Goal: Task Accomplishment & Management: Manage account settings

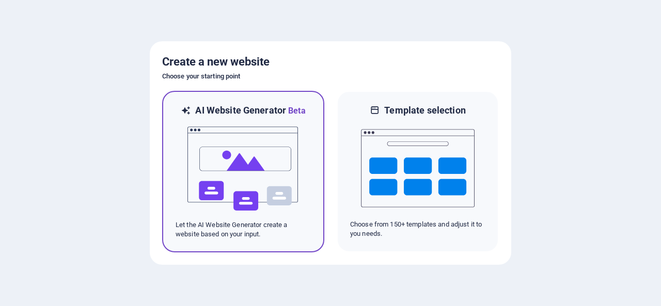
click at [248, 151] on img at bounding box center [244, 168] width 114 height 103
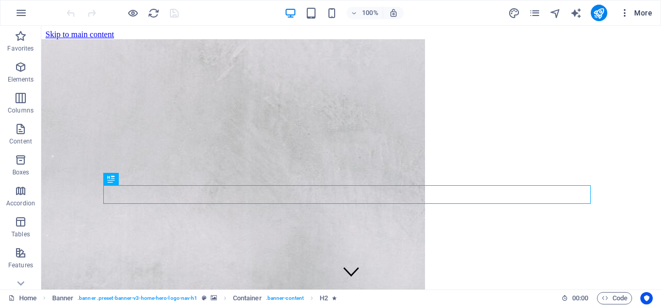
click at [644, 11] on span "More" at bounding box center [636, 13] width 33 height 10
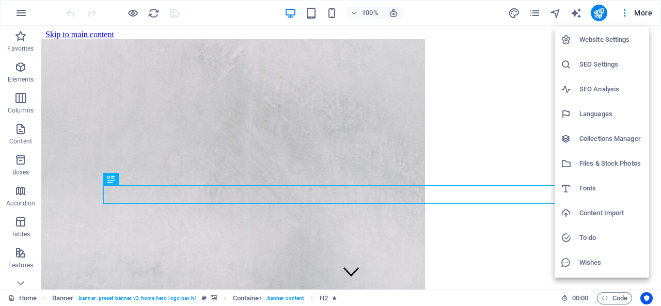
click at [598, 44] on h6 "Website Settings" at bounding box center [612, 40] width 64 height 12
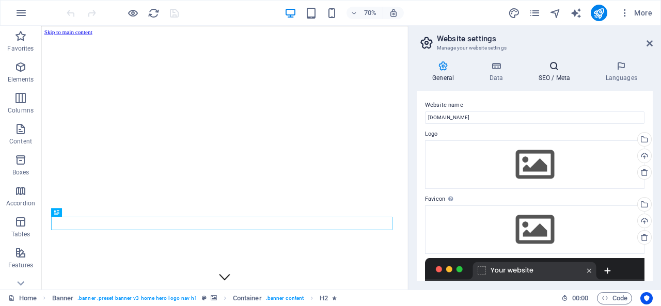
click at [558, 75] on h4 "SEO / Meta" at bounding box center [556, 72] width 67 height 22
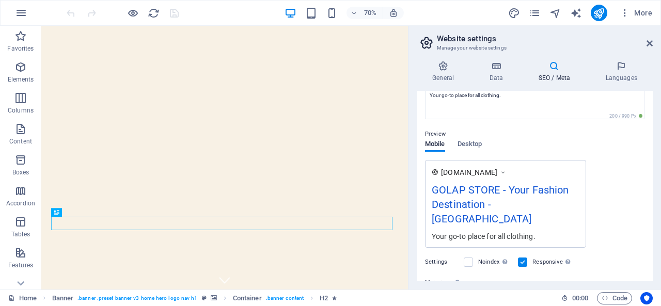
scroll to position [203, 0]
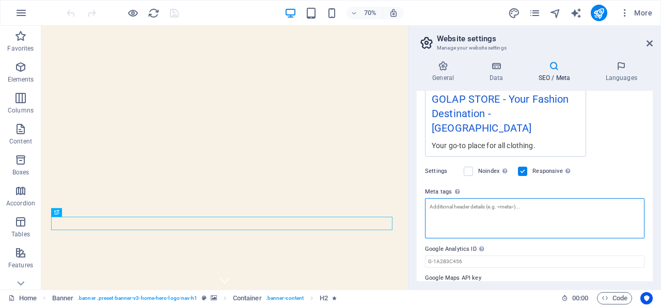
click at [492, 201] on textarea "Meta tags Enter HTML code here that will be placed inside the tags of your webs…" at bounding box center [535, 218] width 220 height 40
paste textarea "<meta name="facebook-domain-verification" content="0mv4272zzhoq7eiqpjqv3byxqiwa…"
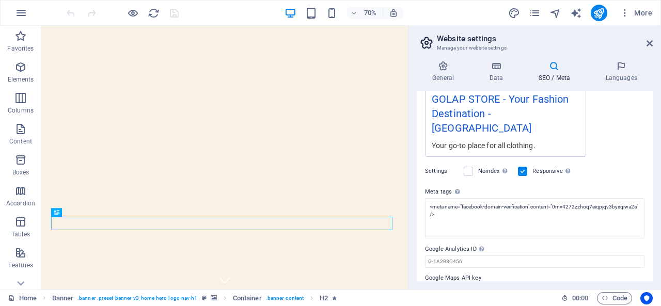
type textarea "<meta name="facebook-domain-verification" content="0mv4272zzhoq7eiqpjqv3byxqiwa…"
click at [613, 162] on body "GOLAP STORE Home Favorites Elements Columns Content Boxes Accordion Tables Feat…" at bounding box center [330, 153] width 661 height 306
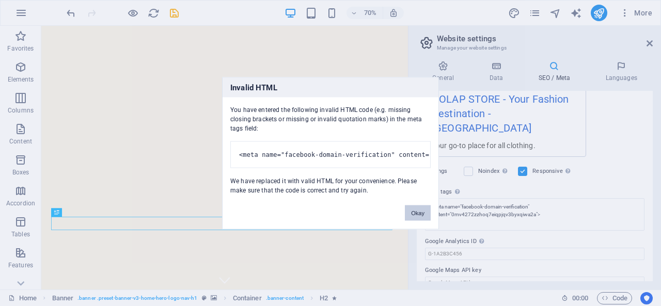
click at [417, 216] on button "Okay" at bounding box center [418, 213] width 26 height 16
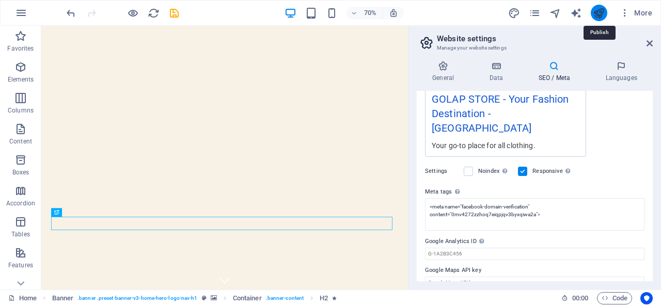
drag, startPoint x: 594, startPoint y: 11, endPoint x: 464, endPoint y: 40, distance: 132.9
click at [594, 11] on icon "publish" at bounding box center [599, 13] width 12 height 12
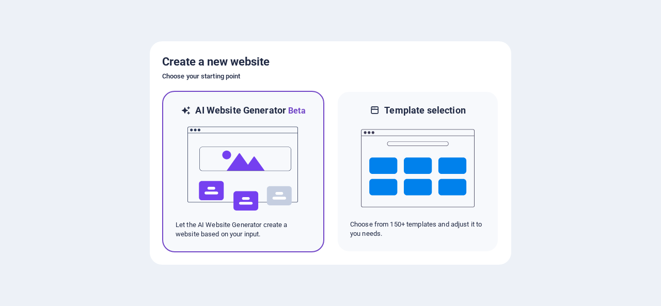
click at [251, 156] on img at bounding box center [244, 168] width 114 height 103
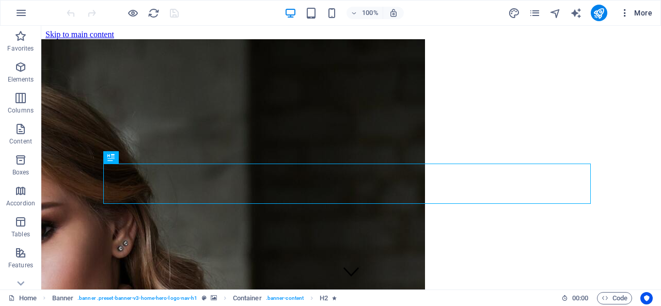
click at [642, 12] on span "More" at bounding box center [636, 13] width 33 height 10
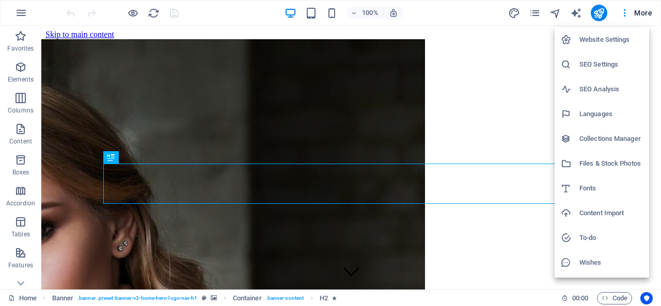
click at [592, 41] on h6 "Website Settings" at bounding box center [612, 40] width 64 height 12
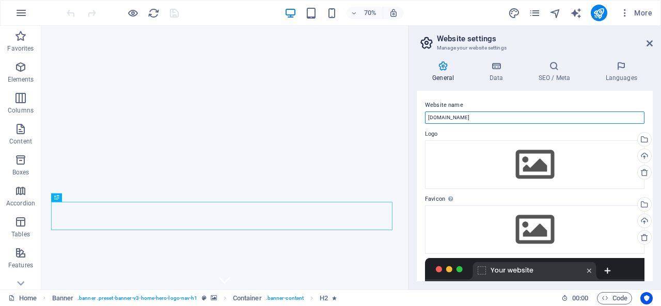
click at [485, 118] on input "salimsh.site" at bounding box center [535, 118] width 220 height 12
paste input "GOLAP STORE"
type input "GOLAP STORE"
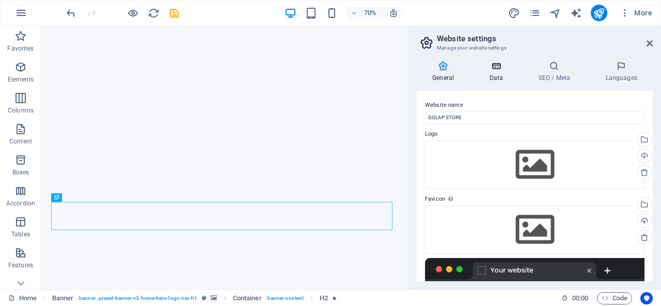
click at [496, 75] on h4 "Data" at bounding box center [498, 72] width 49 height 22
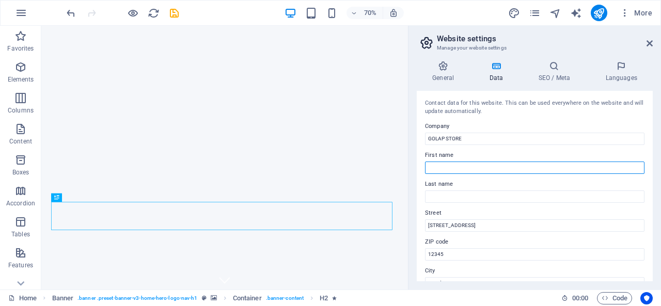
click at [479, 165] on input "First name" at bounding box center [535, 168] width 220 height 12
type input "APON"
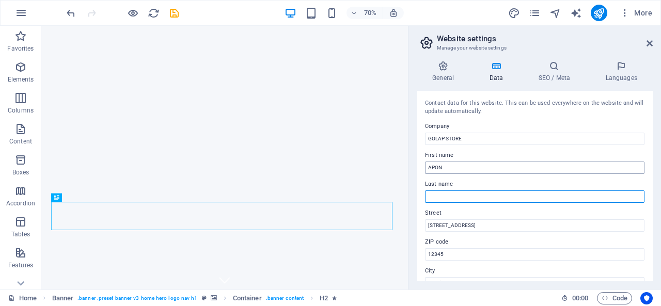
type input "[DEMOGRAPHIC_DATA]"
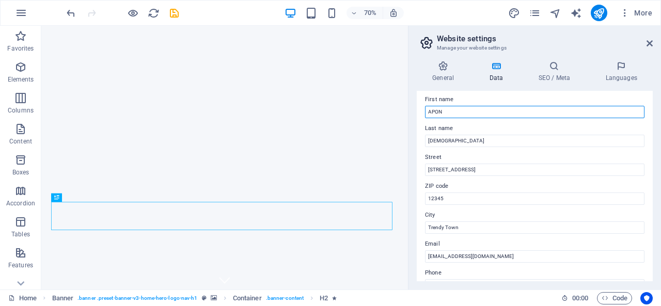
scroll to position [103, 0]
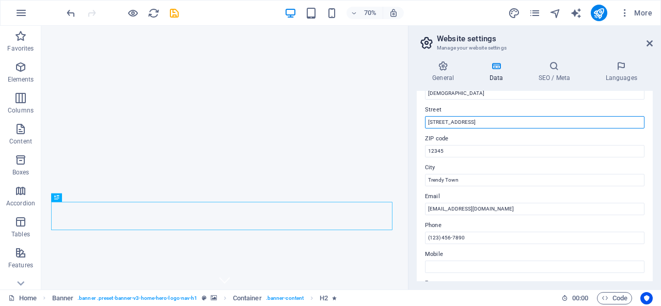
click at [518, 124] on input "123 Fashion Avenue" at bounding box center [535, 122] width 220 height 12
type input "1"
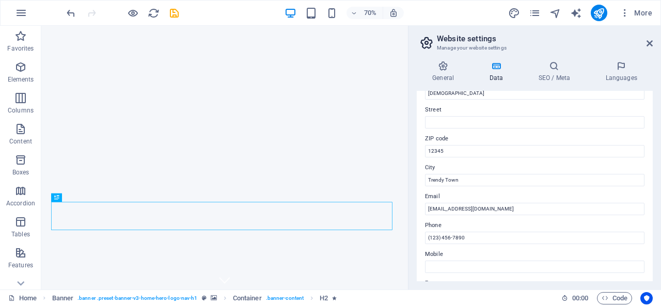
click at [476, 107] on label "Street" at bounding box center [535, 110] width 220 height 12
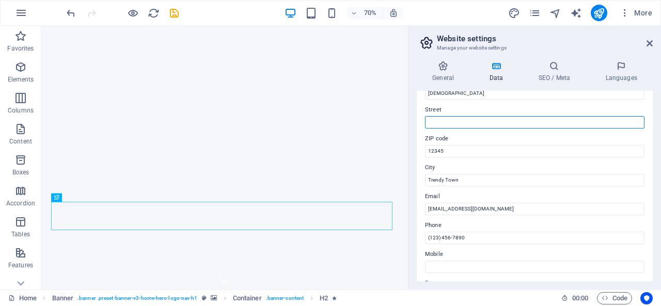
click at [476, 116] on input "Street" at bounding box center [535, 122] width 220 height 12
click at [482, 121] on input "Street" at bounding box center [535, 122] width 220 height 12
type input "3363 So. [GEOGRAPHIC_DATA], [GEOGRAPHIC_DATA], [GEOGRAPHIC_DATA], 84120, [GEOGR…"
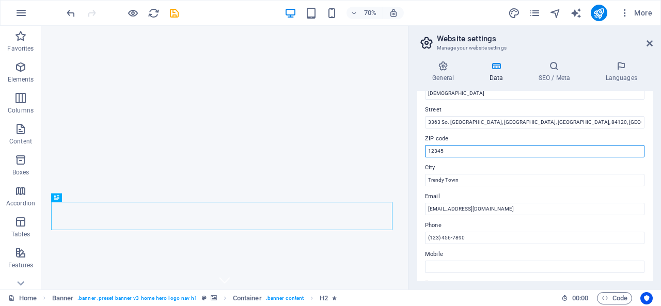
click at [466, 152] on input "12345" at bounding box center [535, 151] width 220 height 12
type input "1"
click at [465, 152] on input "ZIP code" at bounding box center [535, 151] width 220 height 12
type input "84120"
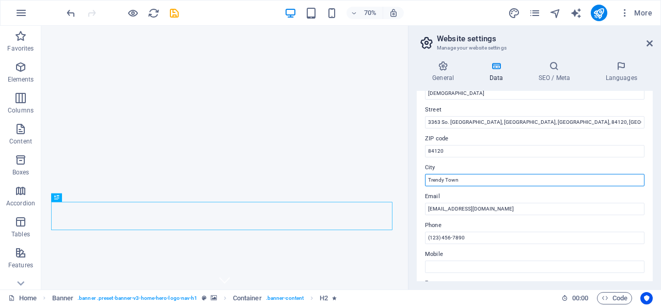
click at [475, 184] on input "Trendy Town" at bounding box center [535, 180] width 220 height 12
type input "T"
click at [482, 179] on input "City" at bounding box center [535, 180] width 220 height 12
type input "West Valley City,"
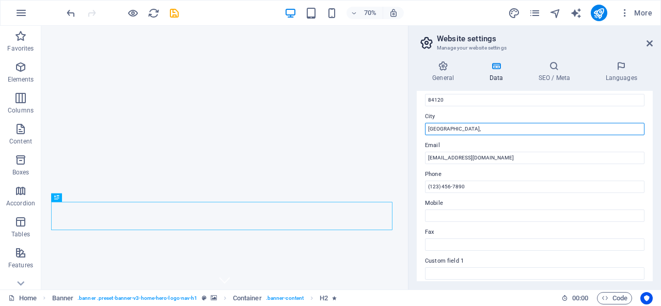
scroll to position [155, 0]
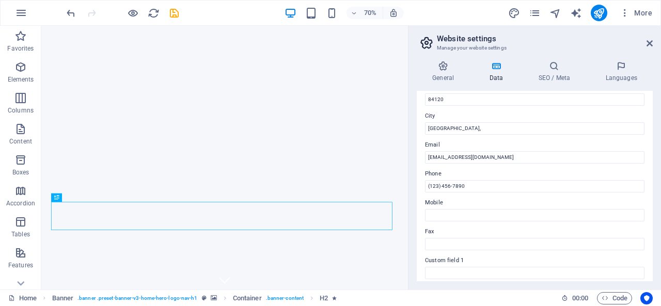
click at [484, 164] on div "Contact data for this website. This can be used everywhere on the website and w…" at bounding box center [535, 186] width 236 height 191
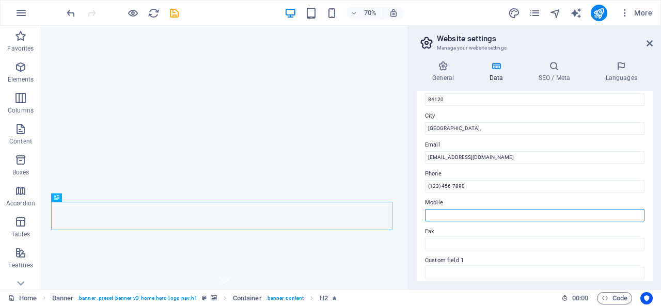
click at [474, 221] on input "Mobile" at bounding box center [535, 215] width 220 height 12
type input "3322015375"
click at [483, 202] on label "Mobile" at bounding box center [535, 203] width 220 height 12
click at [483, 209] on input "3322015375" at bounding box center [535, 215] width 220 height 12
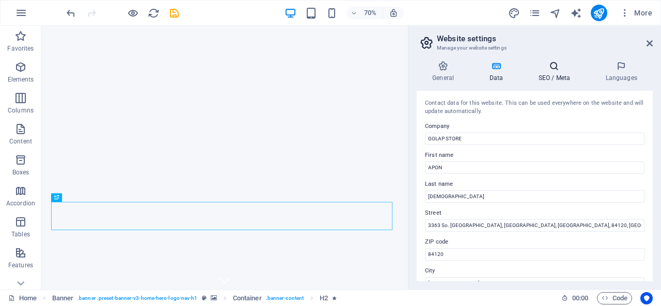
click at [551, 72] on h4 "SEO / Meta" at bounding box center [556, 72] width 67 height 22
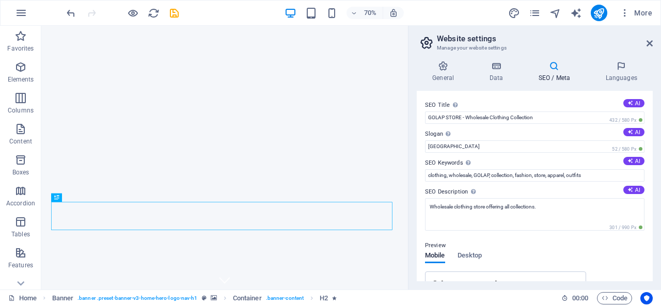
click at [553, 76] on h4 "SEO / Meta" at bounding box center [556, 72] width 67 height 22
click at [599, 12] on icon "publish" at bounding box center [599, 13] width 12 height 12
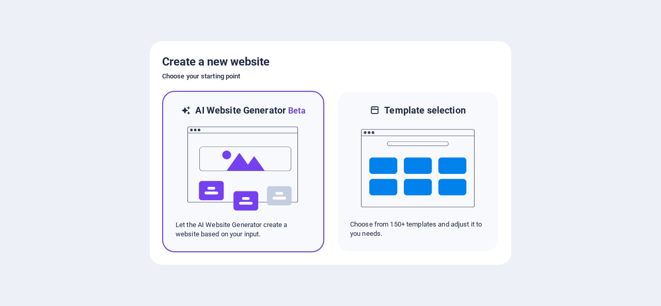
click at [252, 157] on img at bounding box center [244, 168] width 114 height 103
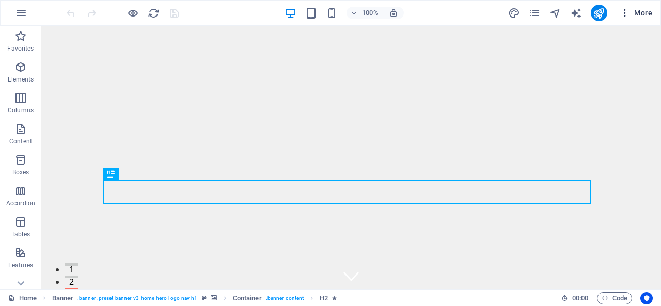
click at [643, 12] on span "More" at bounding box center [636, 13] width 33 height 10
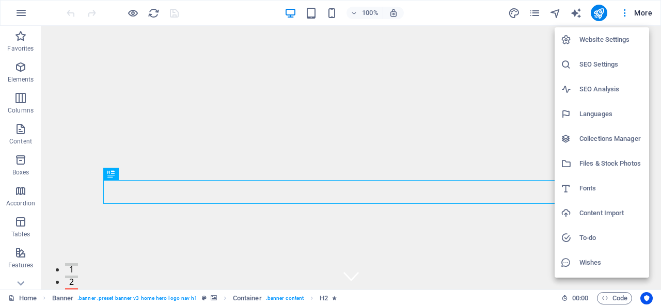
click at [612, 41] on h6 "Website Settings" at bounding box center [612, 40] width 64 height 12
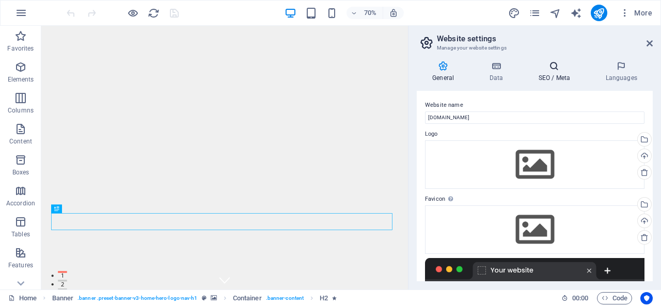
click at [552, 69] on icon at bounding box center [554, 66] width 63 height 10
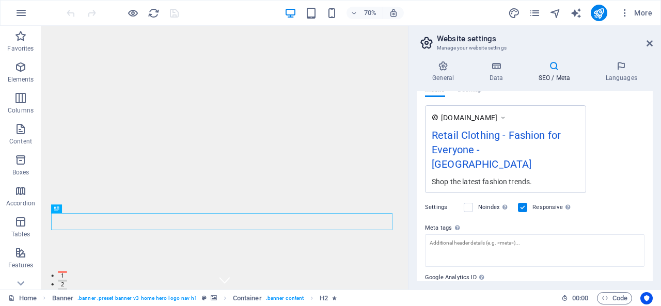
scroll to position [203, 0]
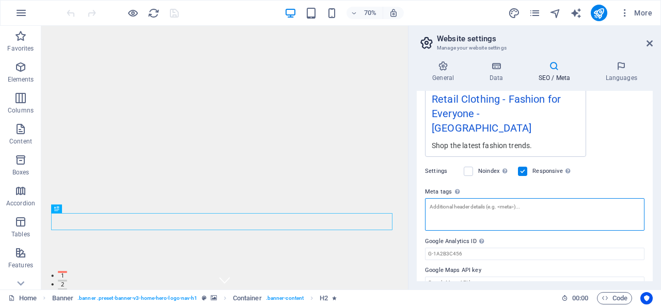
click at [493, 203] on textarea "Meta tags Enter HTML code here that will be placed inside the tags of your webs…" at bounding box center [535, 214] width 220 height 33
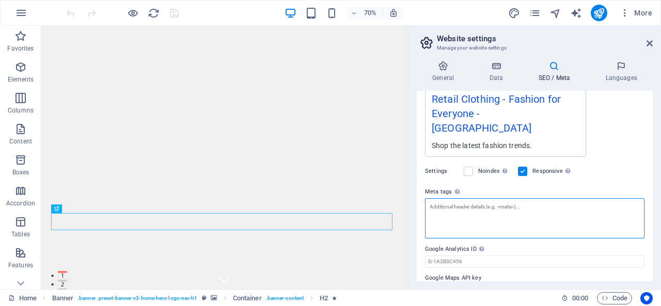
paste textarea "<meta name="facebook-domain-verification" content="v7vmo8lvghjrddidfnrgb9885tsa…"
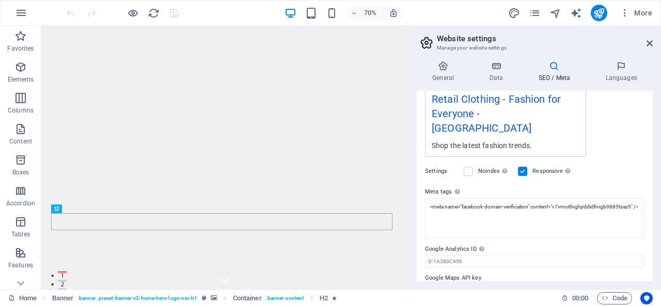
type textarea "<meta name="facebook-domain-verification" content="v7vmo8lvghjrddidfnrgb9885tsa…"
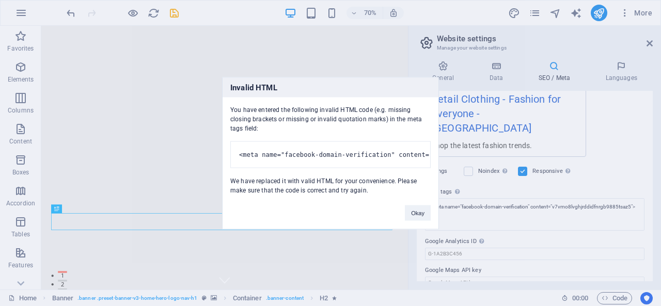
click at [612, 167] on body "RETAIL CLOTHING Home Favorites Elements Columns Content Boxes Accordion Tables …" at bounding box center [330, 153] width 661 height 306
drag, startPoint x: 410, startPoint y: 214, endPoint x: 409, endPoint y: 209, distance: 5.4
click at [411, 214] on button "Okay" at bounding box center [418, 213] width 26 height 16
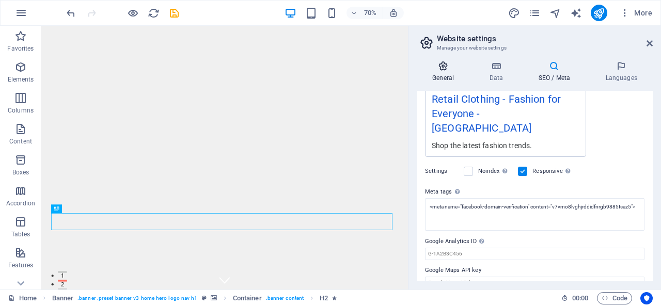
click at [447, 72] on h4 "General" at bounding box center [445, 72] width 57 height 22
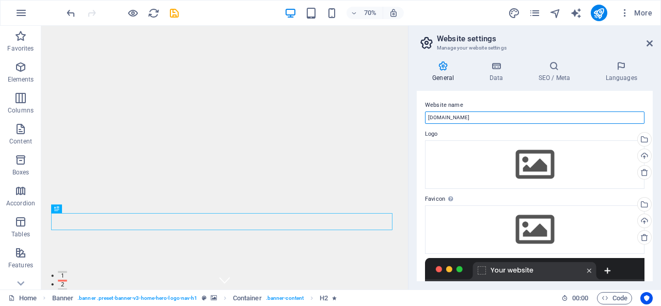
click at [488, 118] on input "retailclothing.chatboat.site" at bounding box center [535, 118] width 220 height 12
paste input "Retail Clothing"
type input "Retail Clothing"
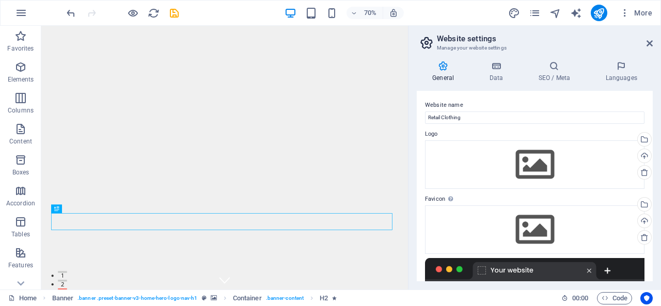
click at [487, 103] on label "Website name" at bounding box center [535, 105] width 220 height 12
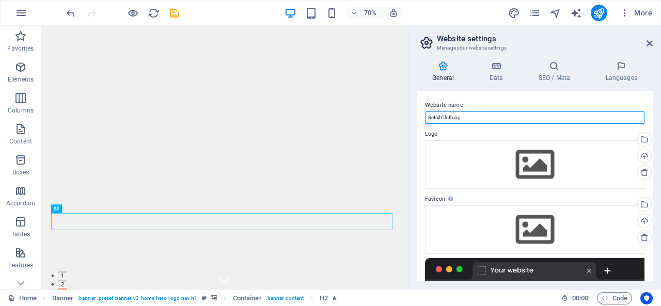
click at [487, 112] on input "Retail Clothing" at bounding box center [535, 118] width 220 height 12
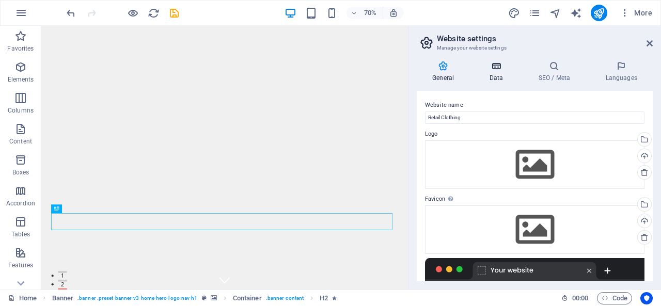
click at [502, 70] on icon at bounding box center [496, 66] width 45 height 10
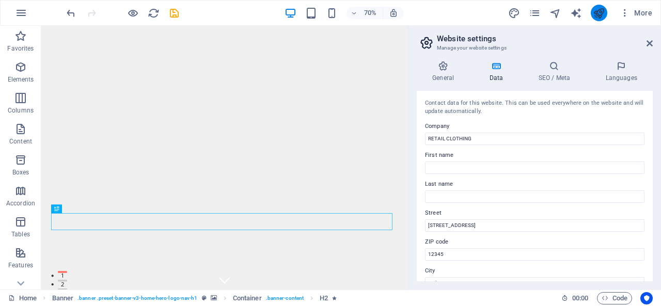
drag, startPoint x: 606, startPoint y: 14, endPoint x: 551, endPoint y: 1, distance: 56.4
click at [606, 14] on button "publish" at bounding box center [599, 13] width 17 height 17
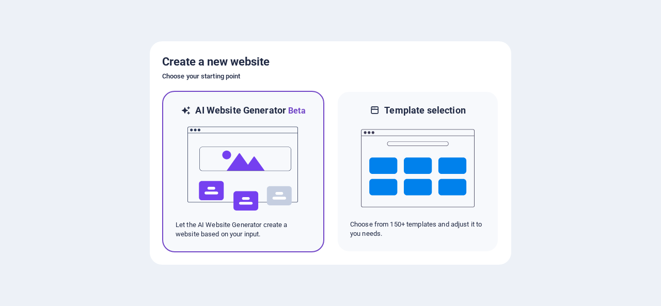
click at [239, 161] on img at bounding box center [244, 168] width 114 height 103
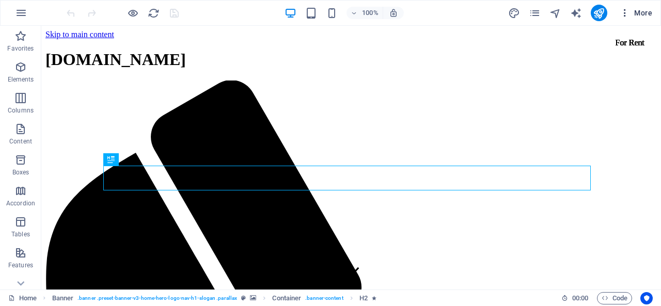
click at [637, 13] on span "More" at bounding box center [636, 13] width 33 height 10
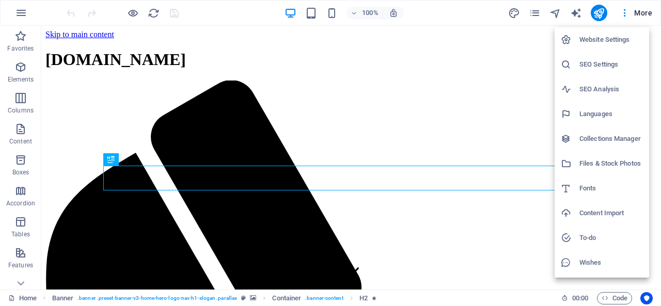
click at [594, 43] on h6 "Website Settings" at bounding box center [612, 40] width 64 height 12
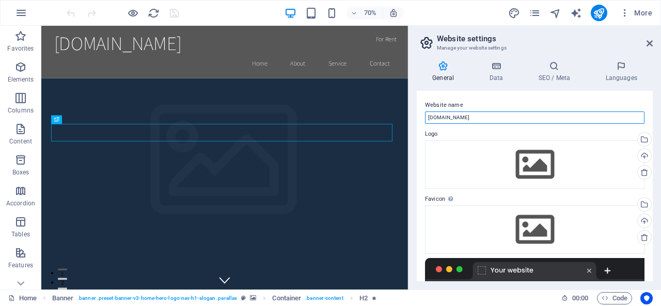
click at [482, 116] on input "[DOMAIN_NAME]" at bounding box center [535, 118] width 220 height 12
click at [473, 117] on input "[DOMAIN_NAME]" at bounding box center [535, 118] width 220 height 12
paste input "RETAIL CLOTHING"
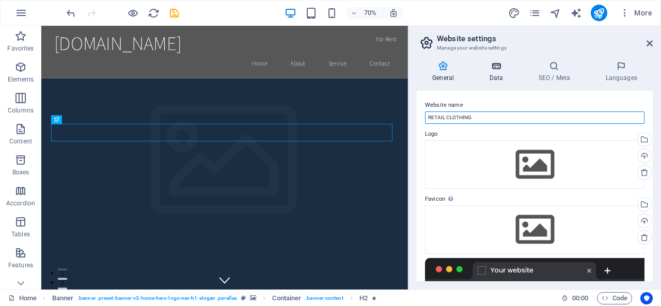
type input "RETAIL CLOTHING"
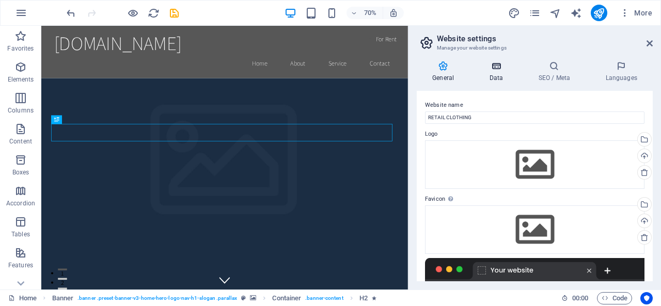
click at [497, 73] on h4 "Data" at bounding box center [498, 72] width 49 height 22
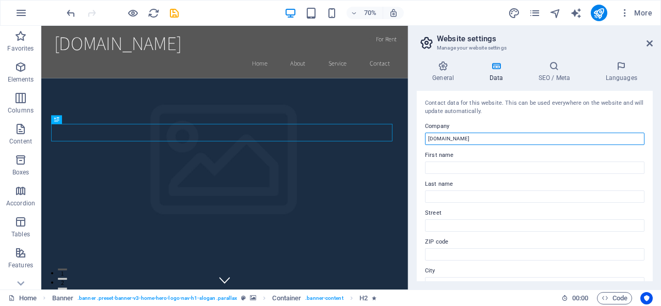
click at [474, 138] on input "[DOMAIN_NAME]" at bounding box center [535, 139] width 220 height 12
paste input "RETAIL CLOTHING"
type input "RETAIL CLOTHING"
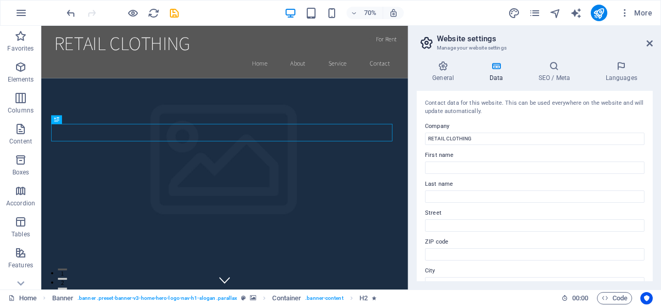
click at [502, 120] on label "Company" at bounding box center [535, 126] width 220 height 12
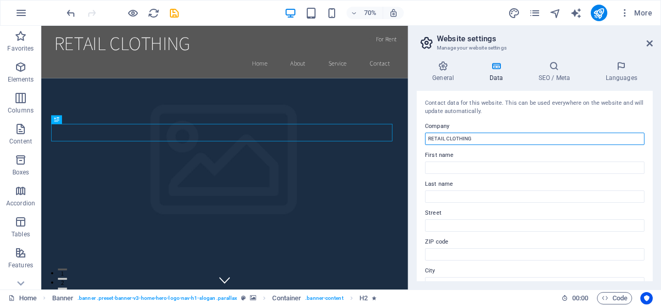
click at [502, 133] on input "RETAIL CLOTHING" at bounding box center [535, 139] width 220 height 12
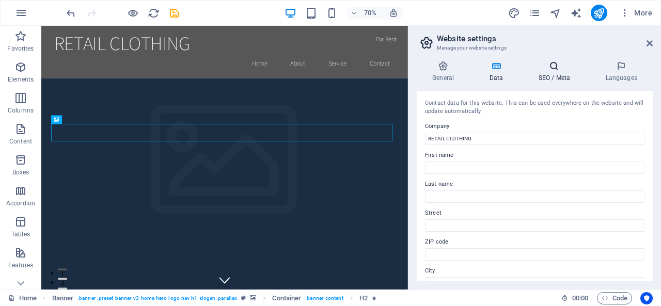
click at [557, 73] on h4 "SEO / Meta" at bounding box center [556, 72] width 67 height 22
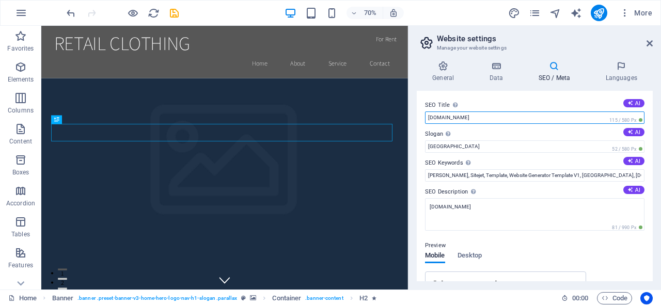
click at [466, 116] on input "chatboat.site" at bounding box center [535, 118] width 220 height 12
paste input "RETAIL CLOTHING"
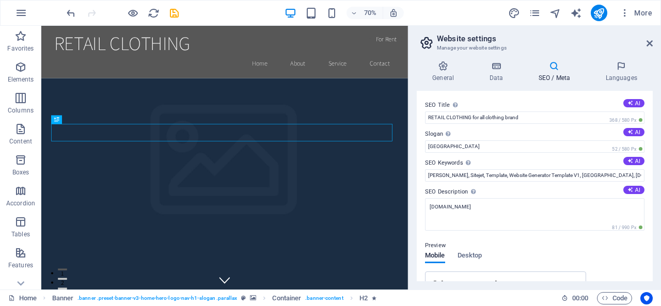
click at [565, 102] on label "SEO Title The title of your website - make it something that stands out in sear…" at bounding box center [535, 105] width 220 height 12
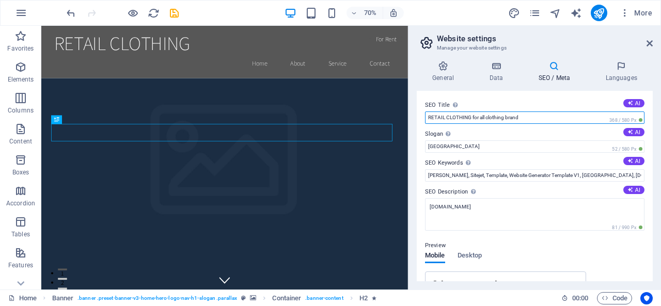
click at [565, 112] on input "RETAIL CLOTHING for all clothing brand" at bounding box center [535, 118] width 220 height 12
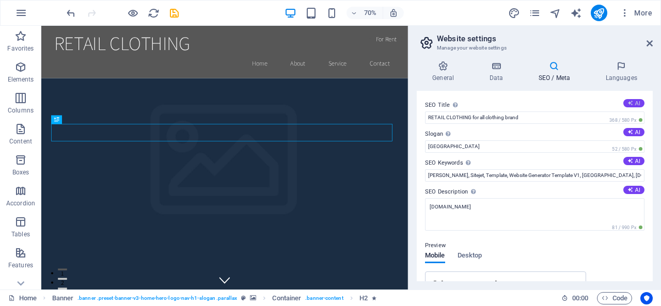
click at [631, 105] on icon at bounding box center [631, 103] width 6 height 6
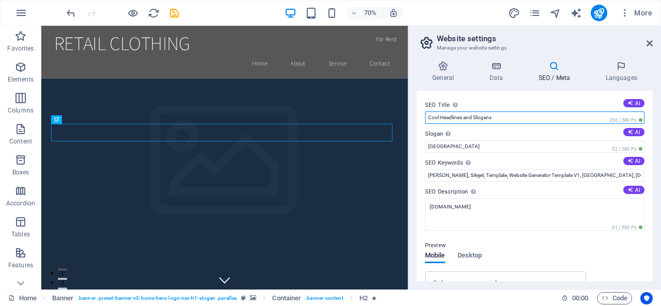
click at [474, 121] on input "Cool Headlines and Slogans" at bounding box center [535, 118] width 220 height 12
click at [509, 121] on input "Cool Headlines and Slogans" at bounding box center [535, 118] width 220 height 12
click at [525, 121] on input "Cool Headlines and Slogans" at bounding box center [535, 118] width 220 height 12
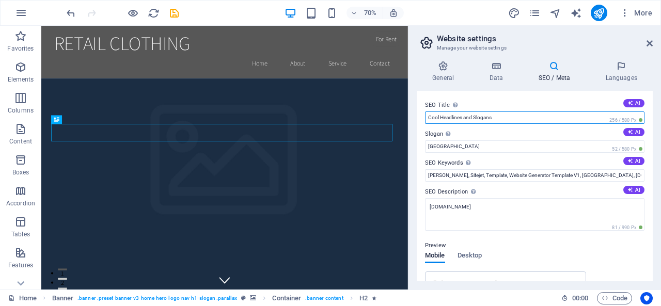
click at [525, 121] on input "Cool Headlines and Slogans" at bounding box center [535, 118] width 220 height 12
paste input "RETAIL CLOTHING"
type input "RETAIL CLOTHING for all clothing brand"
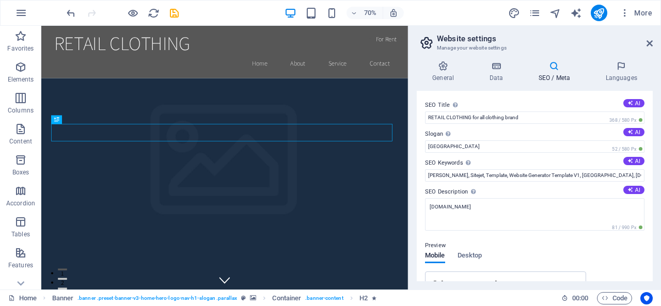
click at [488, 128] on label "Slogan The slogan of your website. AI" at bounding box center [535, 134] width 220 height 12
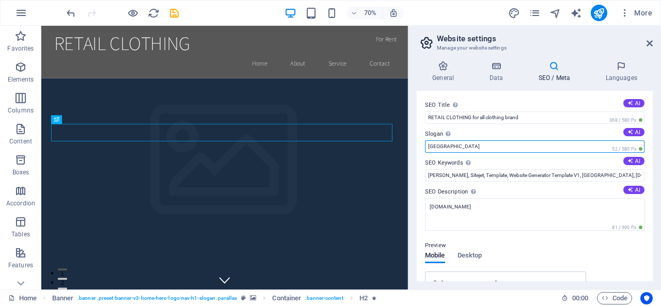
click at [488, 141] on input "Berlin" at bounding box center [535, 147] width 220 height 12
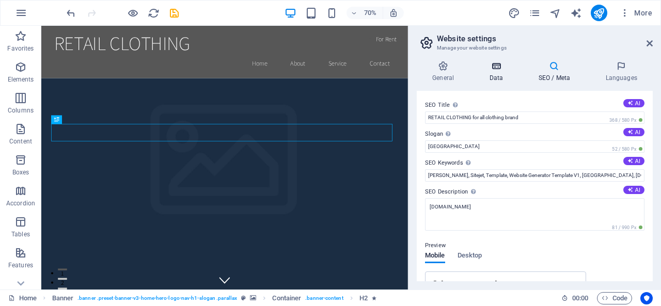
click at [498, 69] on icon at bounding box center [496, 66] width 45 height 10
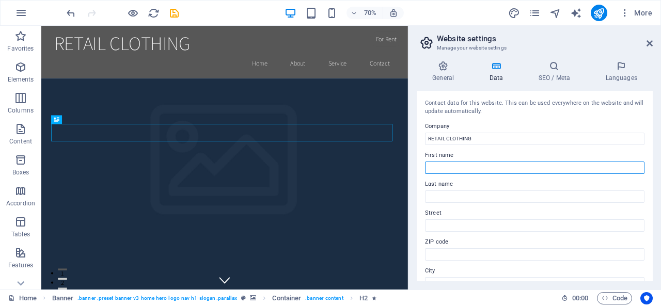
click at [486, 168] on input "First name" at bounding box center [535, 168] width 220 height 12
type input "APON"
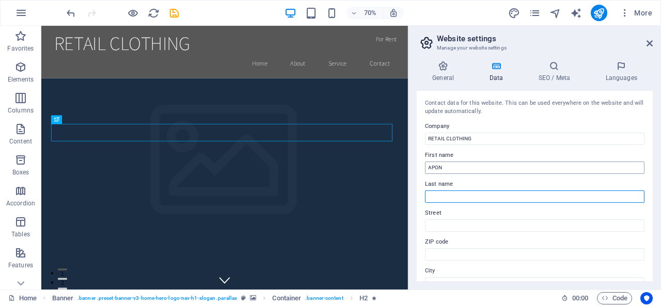
type input "ISLAM"
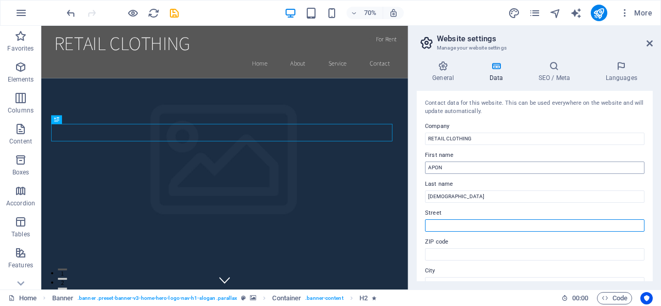
type input "3363 So. Hunter Ct, West Valley City, UT, 84120, USA"
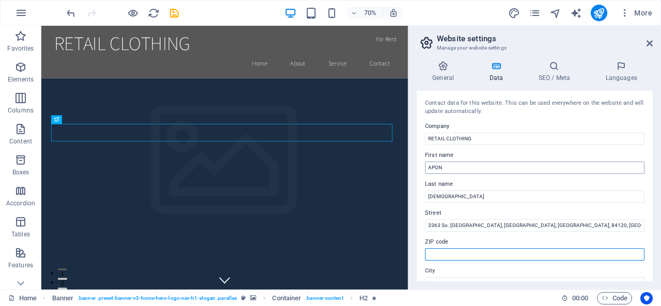
type input "West Valley City"
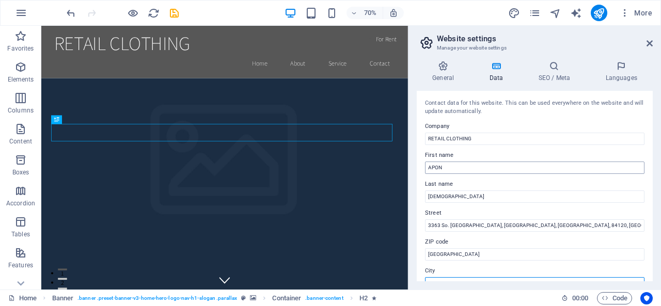
type input "84120"
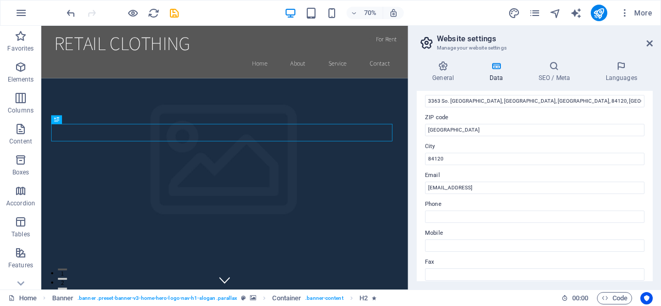
scroll to position [155, 0]
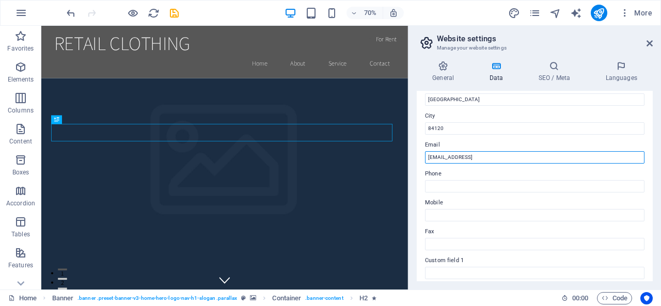
click at [571, 156] on input "e312391e527b803ca82d4988edea1a@cpanel.local" at bounding box center [535, 157] width 220 height 12
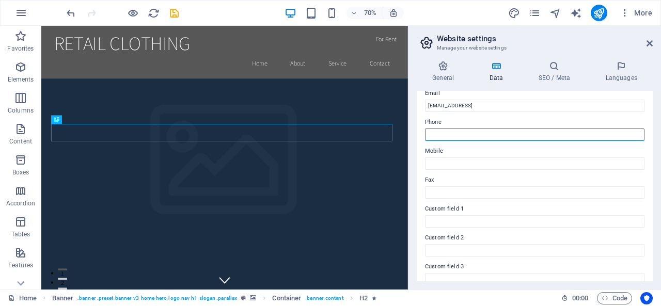
click at [460, 139] on input "Phone" at bounding box center [535, 135] width 220 height 12
type input "3322015375"
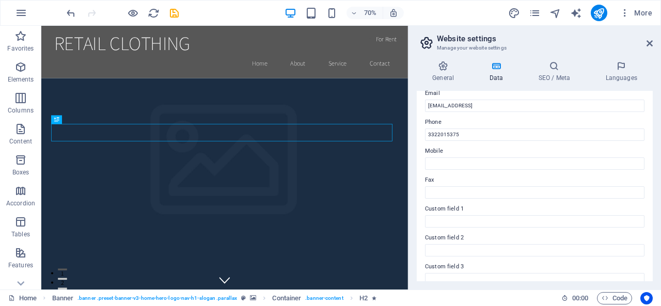
click at [488, 123] on label "Phone" at bounding box center [535, 122] width 220 height 12
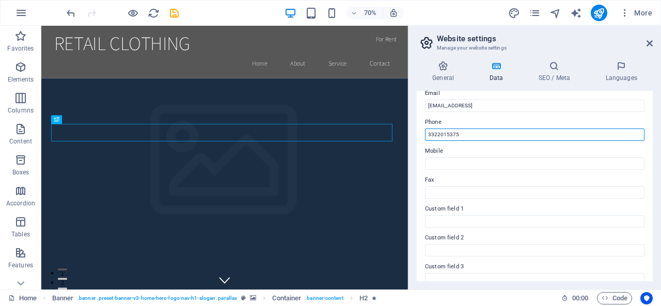
click at [488, 129] on input "3322015375" at bounding box center [535, 135] width 220 height 12
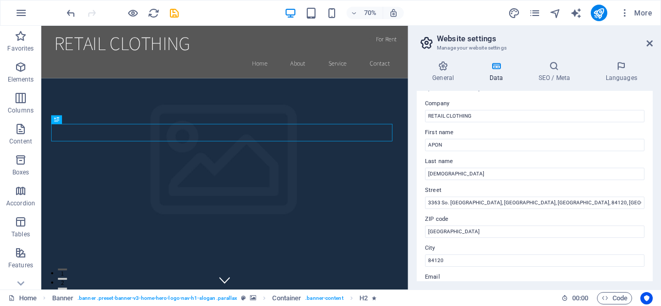
scroll to position [0, 0]
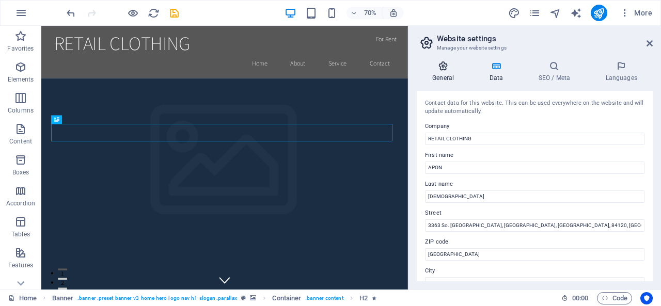
click at [453, 70] on icon at bounding box center [443, 66] width 53 height 10
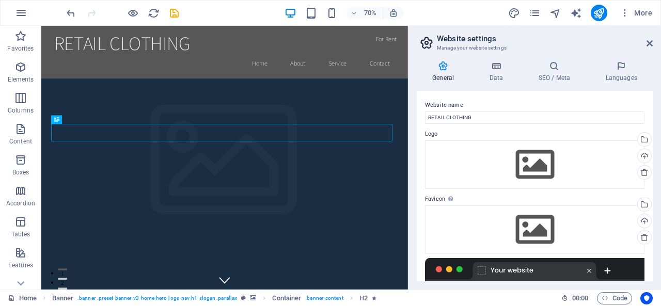
click at [410, 83] on div at bounding box center [410, 158] width 2 height 264
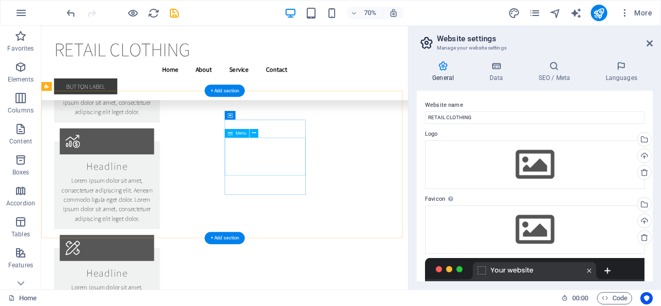
scroll to position [21912, 0]
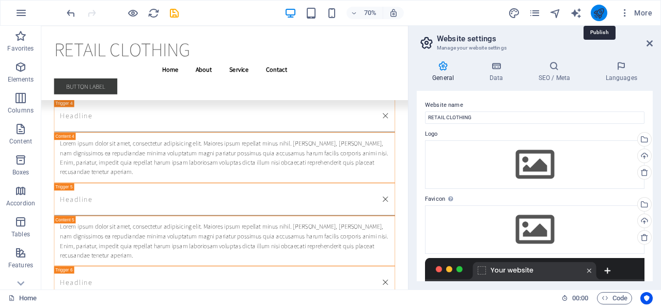
drag, startPoint x: 600, startPoint y: 12, endPoint x: 426, endPoint y: 46, distance: 177.4
click at [600, 12] on icon "publish" at bounding box center [599, 13] width 12 height 12
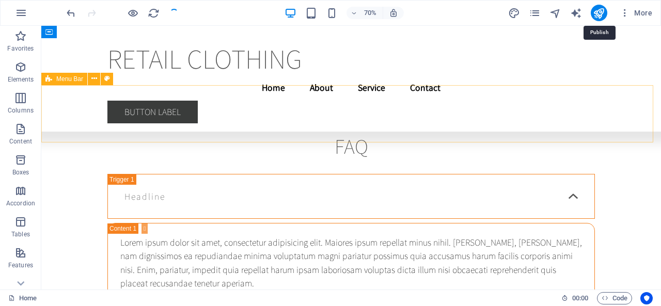
scroll to position [21794, 0]
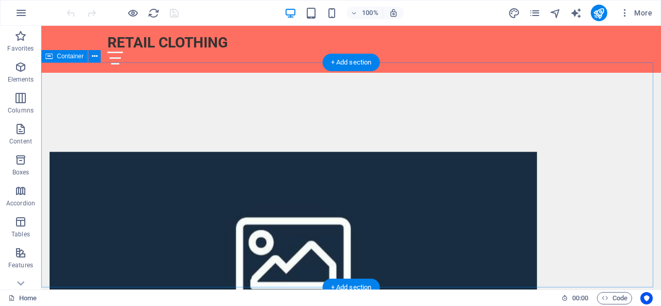
scroll to position [517, 0]
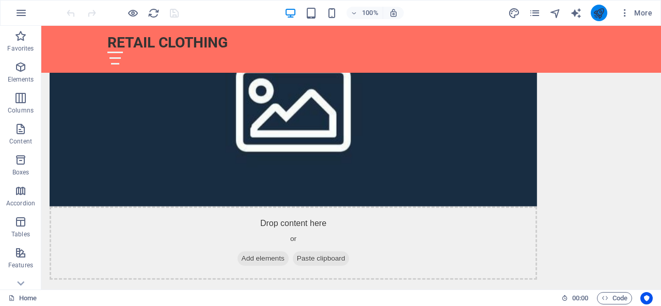
click at [607, 14] on button "publish" at bounding box center [599, 13] width 17 height 17
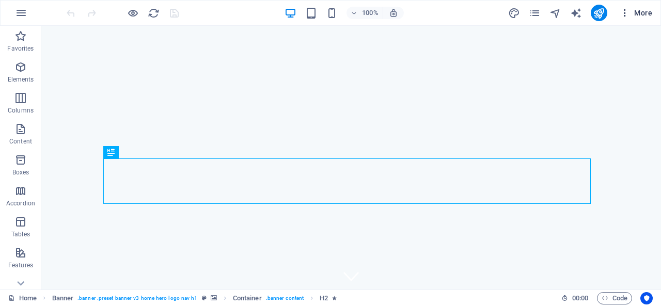
click at [644, 13] on span "More" at bounding box center [636, 13] width 33 height 10
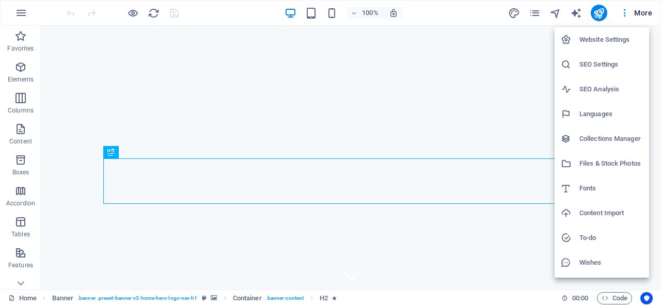
click at [321, 167] on div at bounding box center [330, 153] width 661 height 306
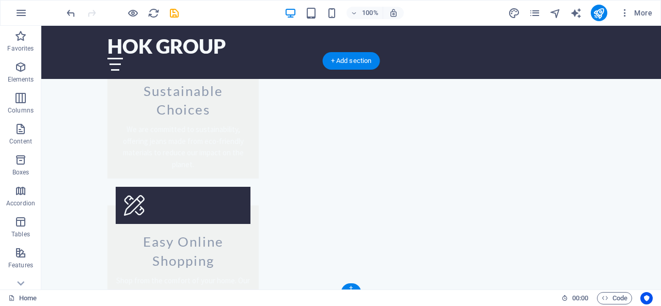
scroll to position [1292, 0]
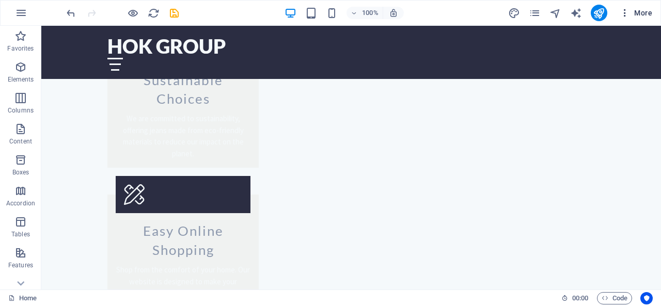
click at [640, 9] on span "More" at bounding box center [636, 13] width 33 height 10
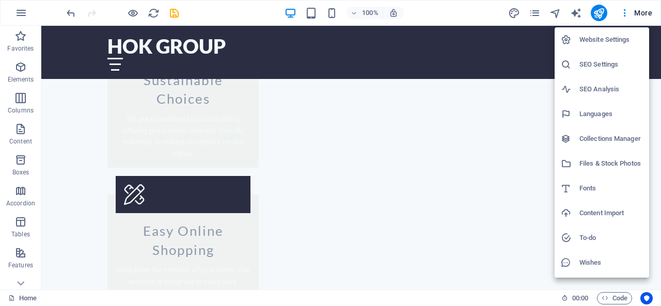
click at [590, 41] on h6 "Website Settings" at bounding box center [612, 40] width 64 height 12
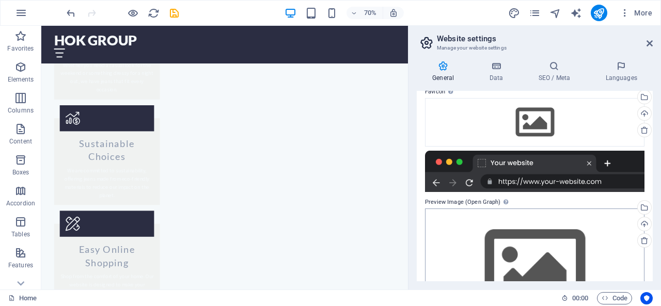
scroll to position [161, 0]
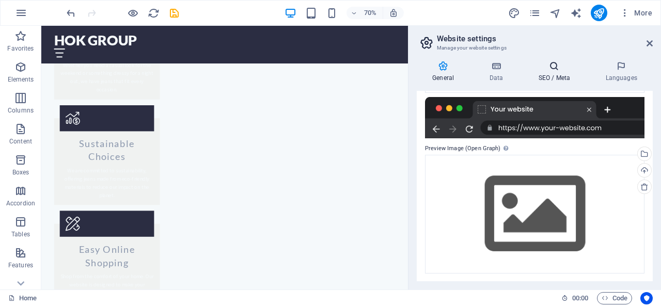
click at [554, 73] on h4 "SEO / Meta" at bounding box center [556, 72] width 67 height 22
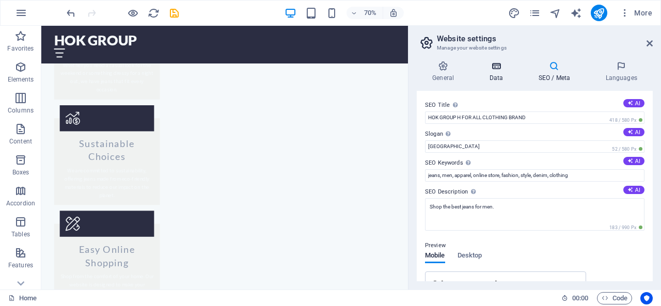
click at [497, 74] on h4 "Data" at bounding box center [498, 72] width 49 height 22
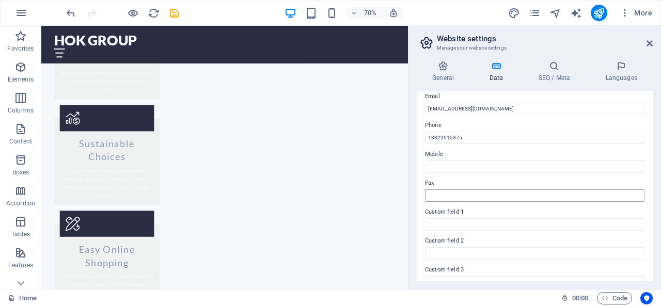
scroll to position [150, 0]
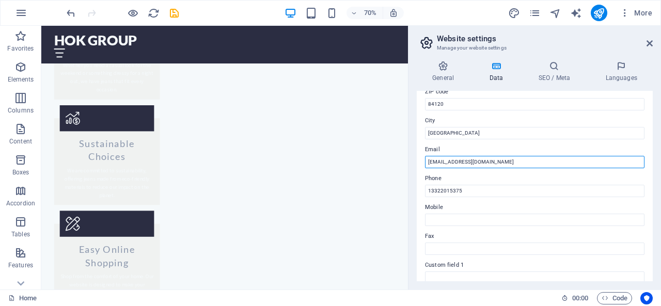
drag, startPoint x: 442, startPoint y: 162, endPoint x: 614, endPoint y: 162, distance: 172.1
click at [614, 162] on input "info@SJEWELLERY.COM" at bounding box center [535, 162] width 220 height 12
type input "info@hokgroup"
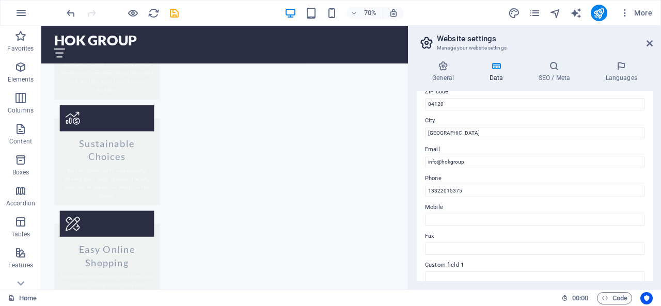
click at [515, 170] on div "Contact data for this website. This can be used everywhere on the website and w…" at bounding box center [535, 186] width 236 height 191
click at [598, 14] on icon "publish" at bounding box center [599, 13] width 12 height 12
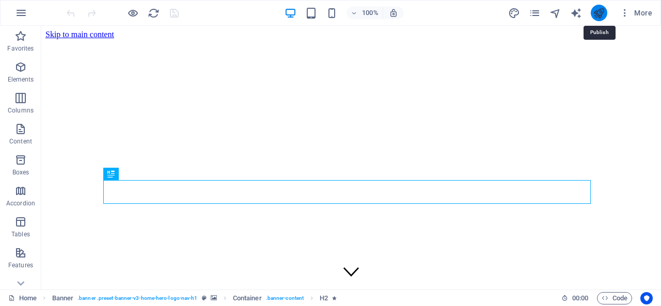
click at [605, 12] on icon "publish" at bounding box center [599, 13] width 12 height 12
